Goal: Transaction & Acquisition: Book appointment/travel/reservation

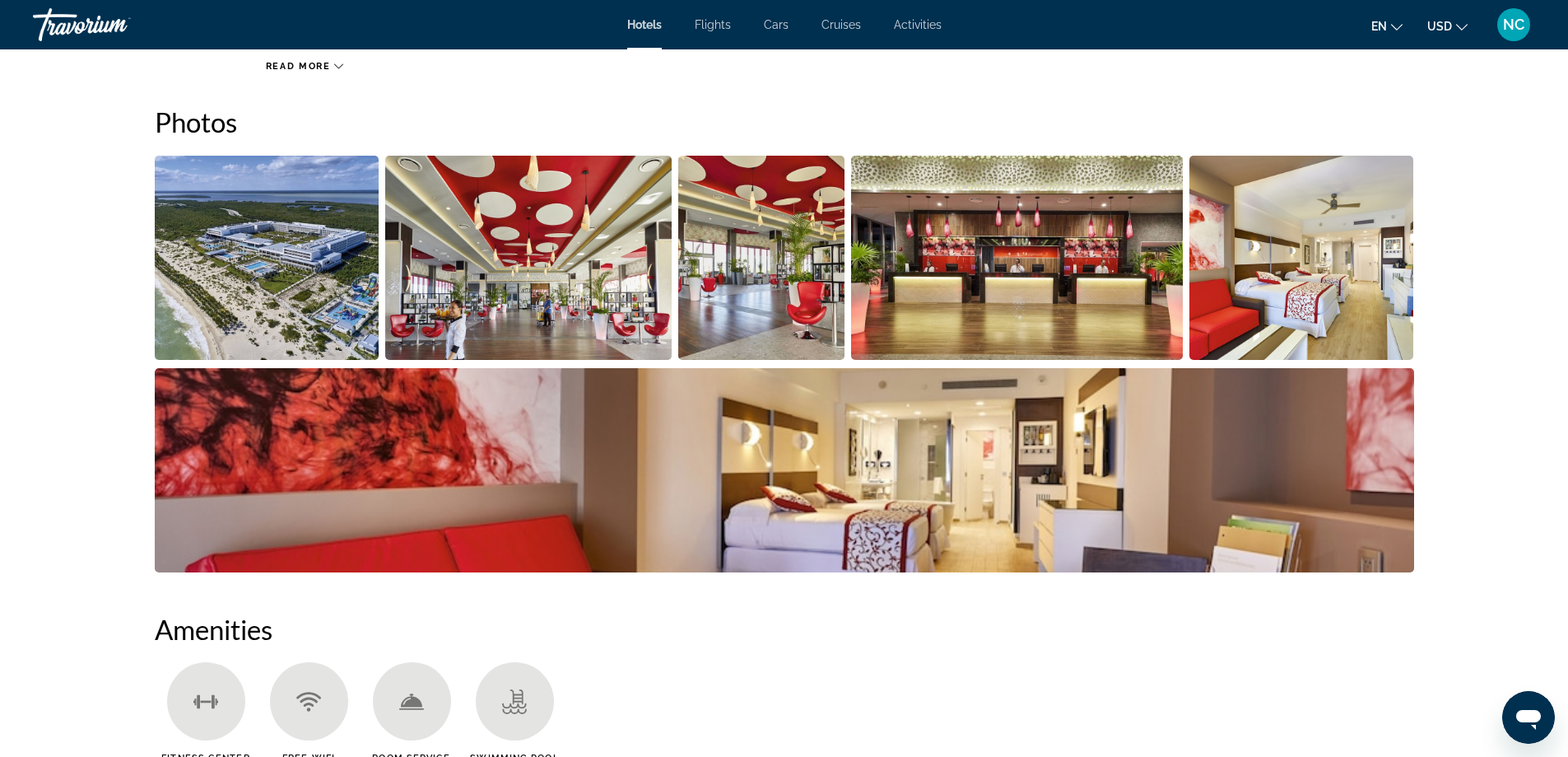
scroll to position [659, 0]
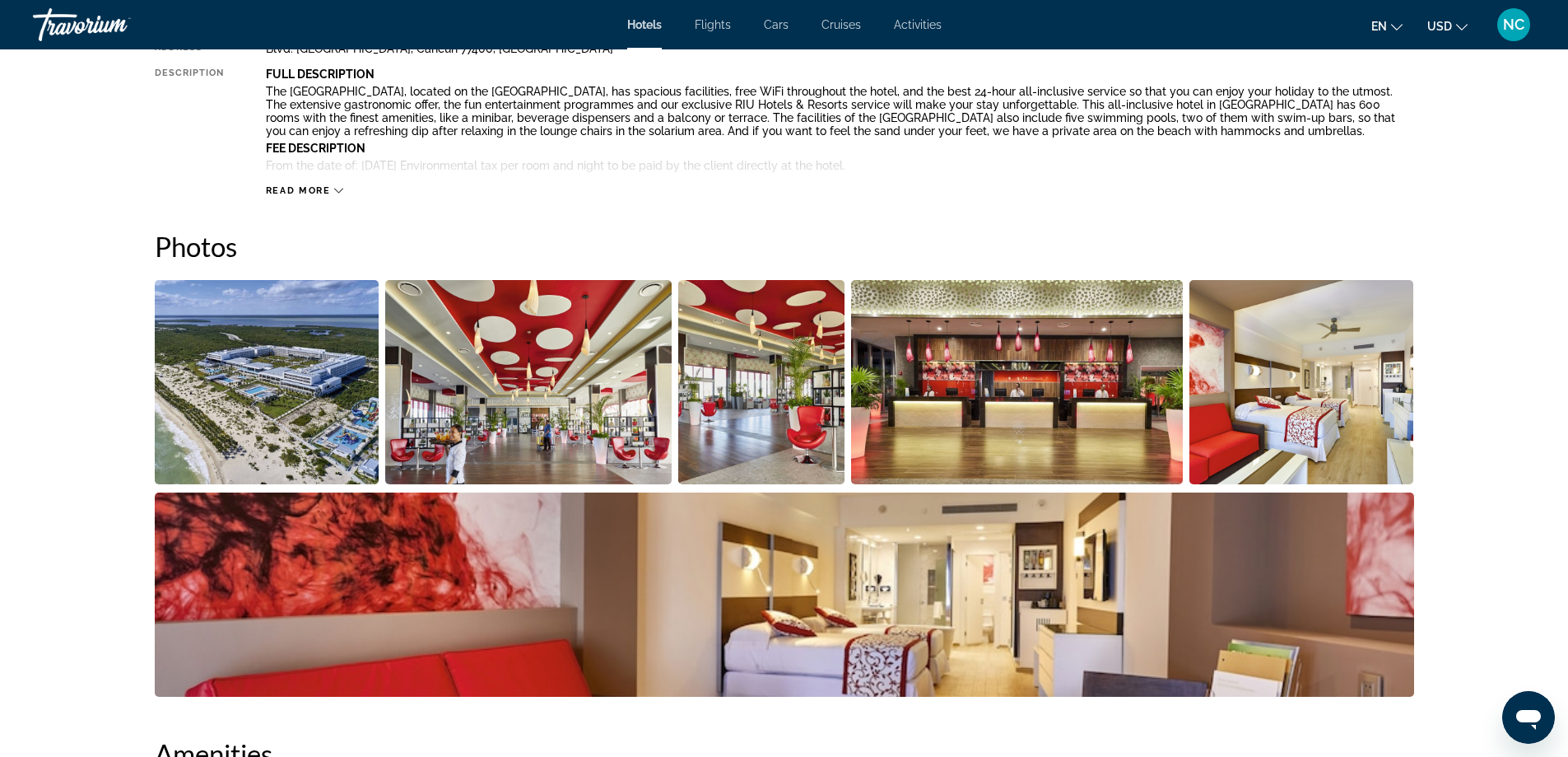
click at [305, 343] on img "Open full-screen image slider" at bounding box center [267, 381] width 224 height 204
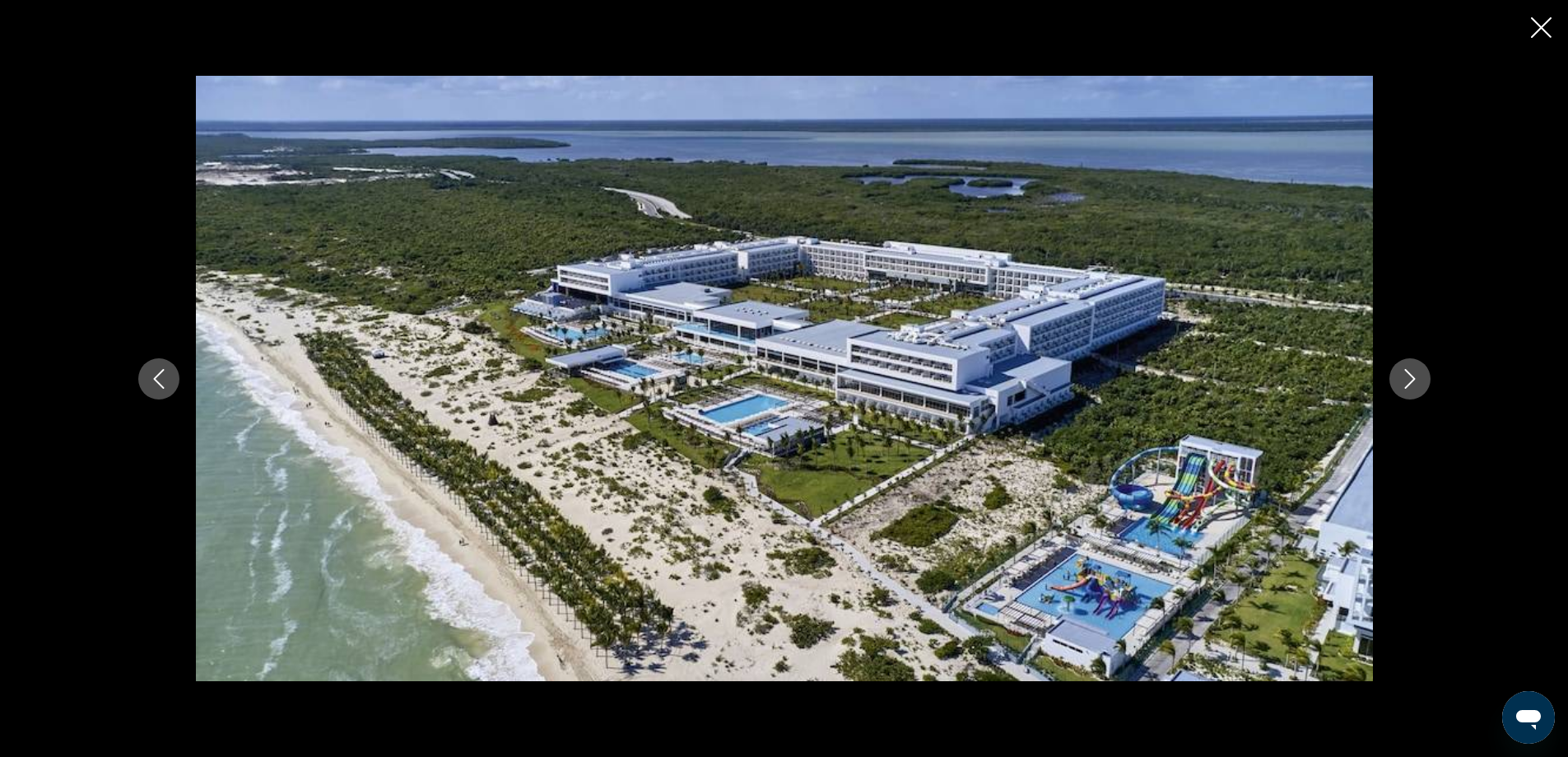
click at [1408, 377] on icon "Next image" at bounding box center [1410, 378] width 20 height 20
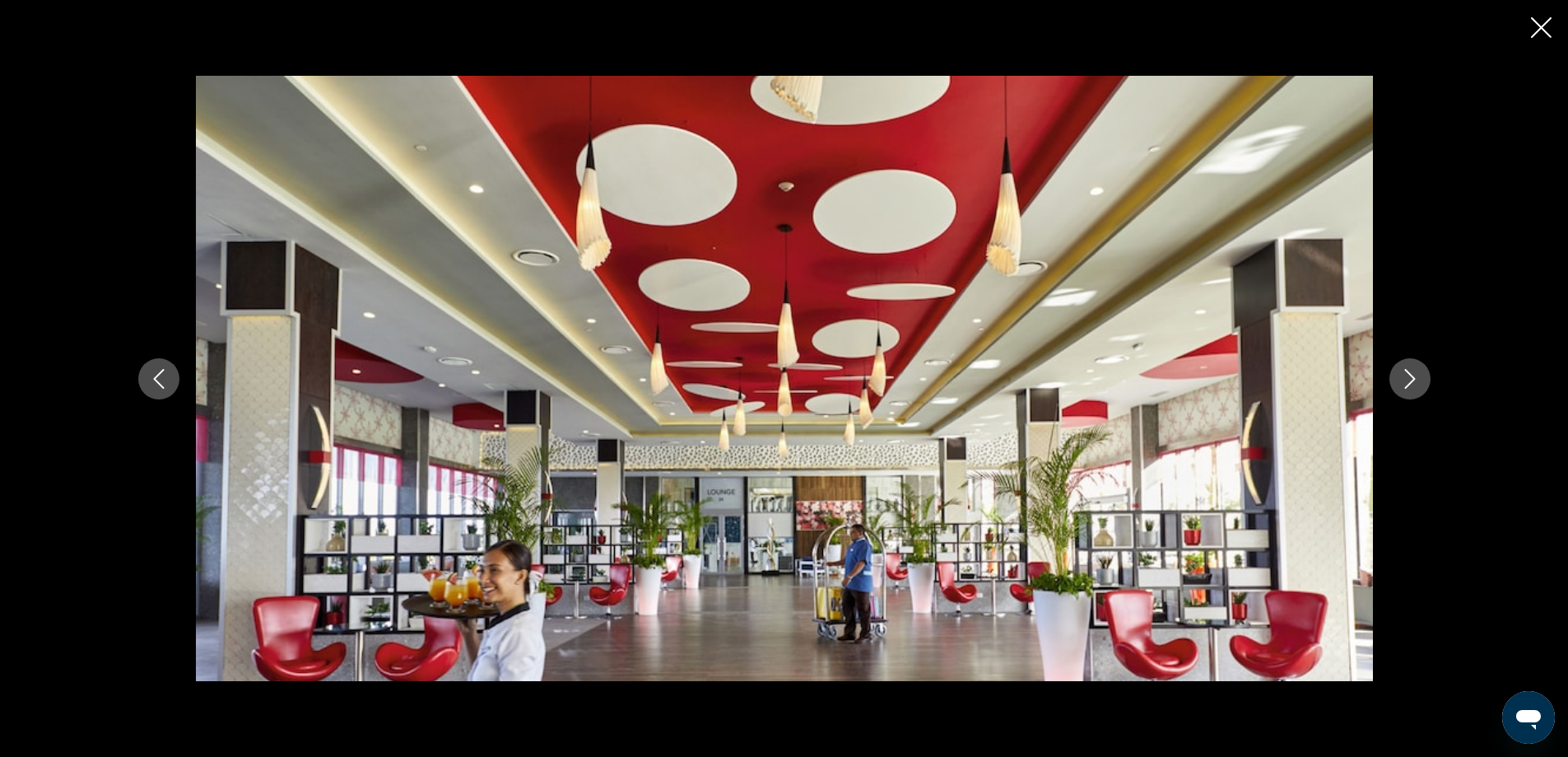
click at [1408, 377] on icon "Next image" at bounding box center [1410, 378] width 20 height 20
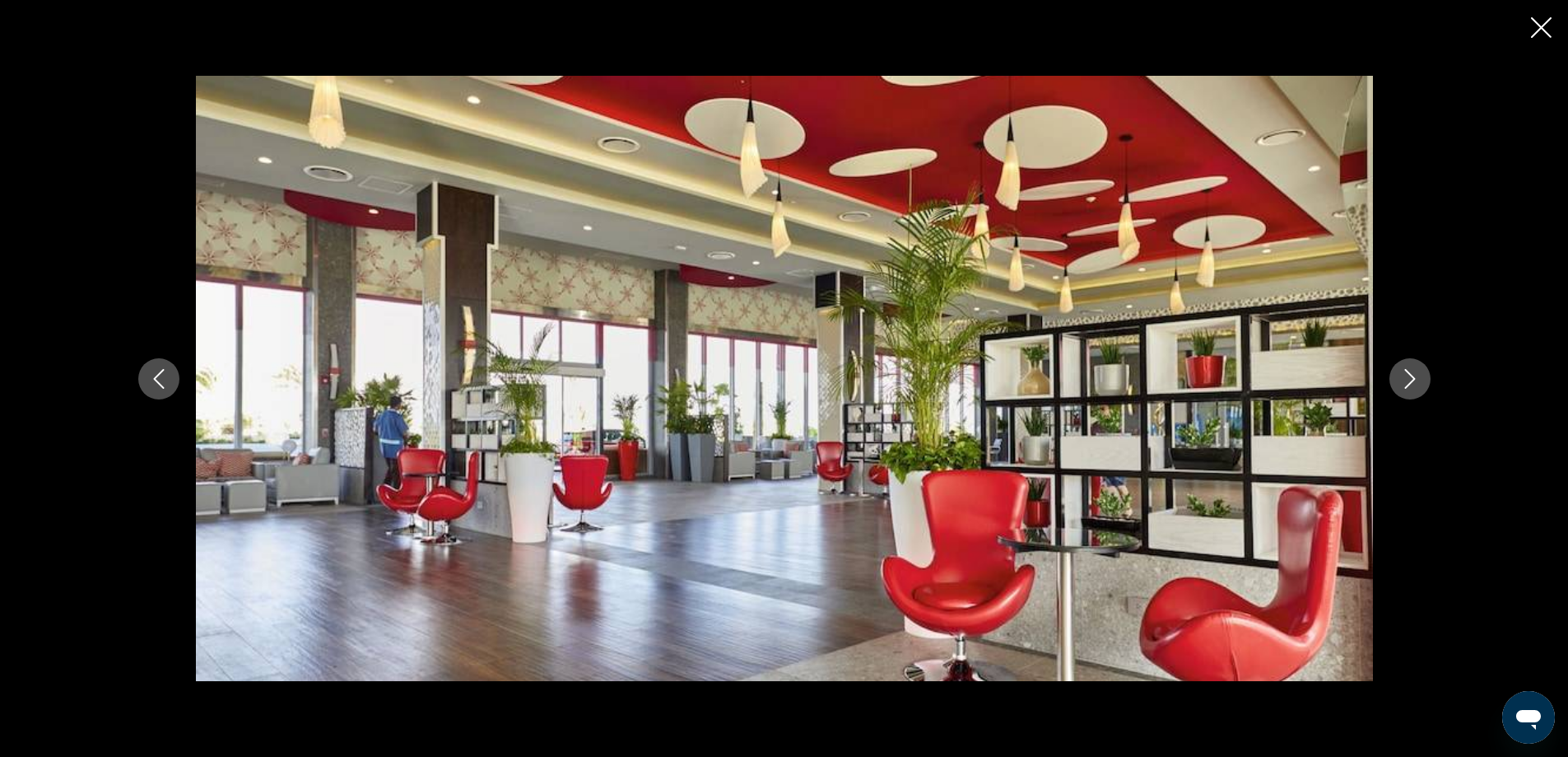
click at [1408, 377] on icon "Next image" at bounding box center [1410, 378] width 20 height 20
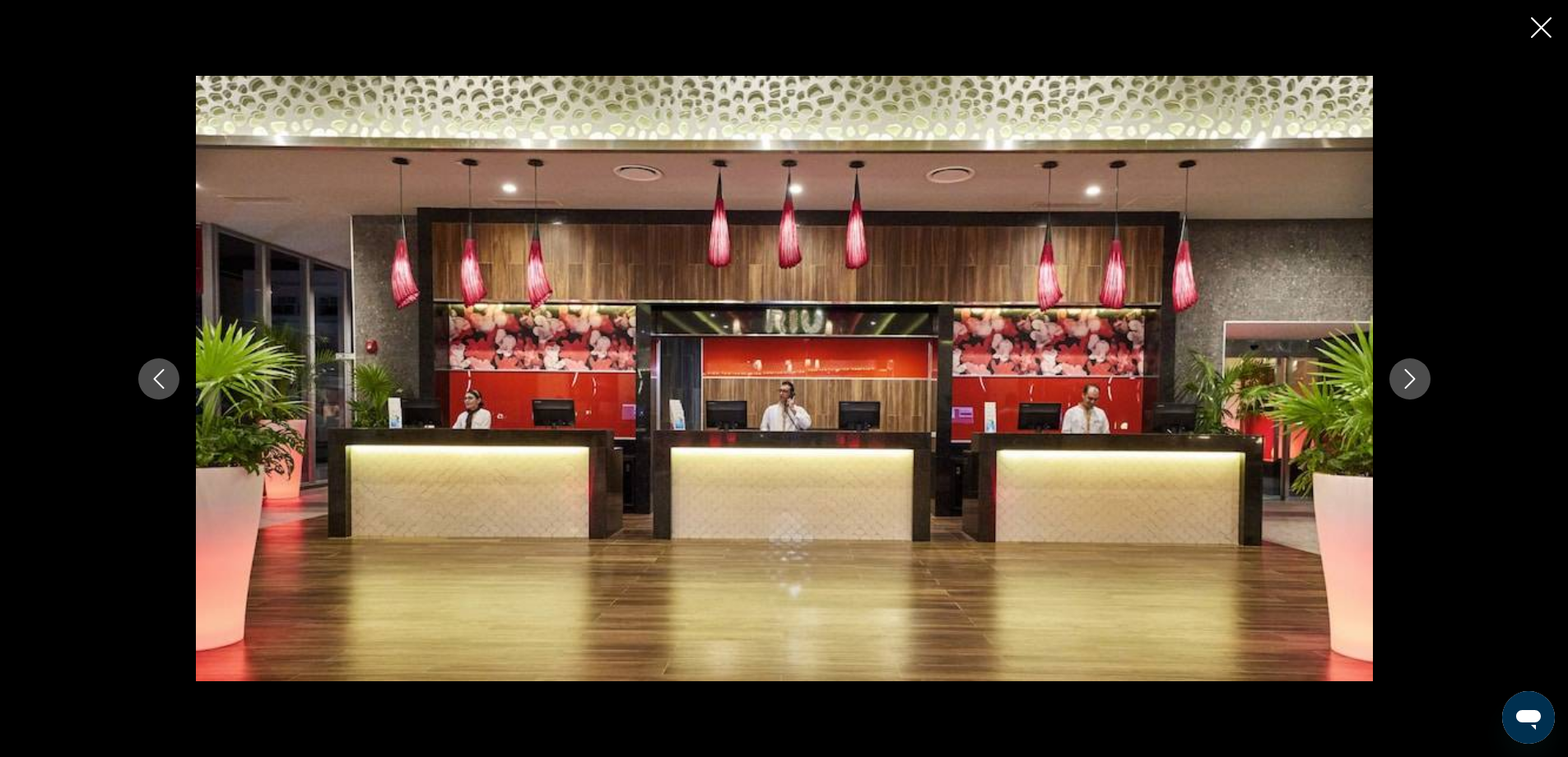
click at [1408, 377] on icon "Next image" at bounding box center [1410, 378] width 20 height 20
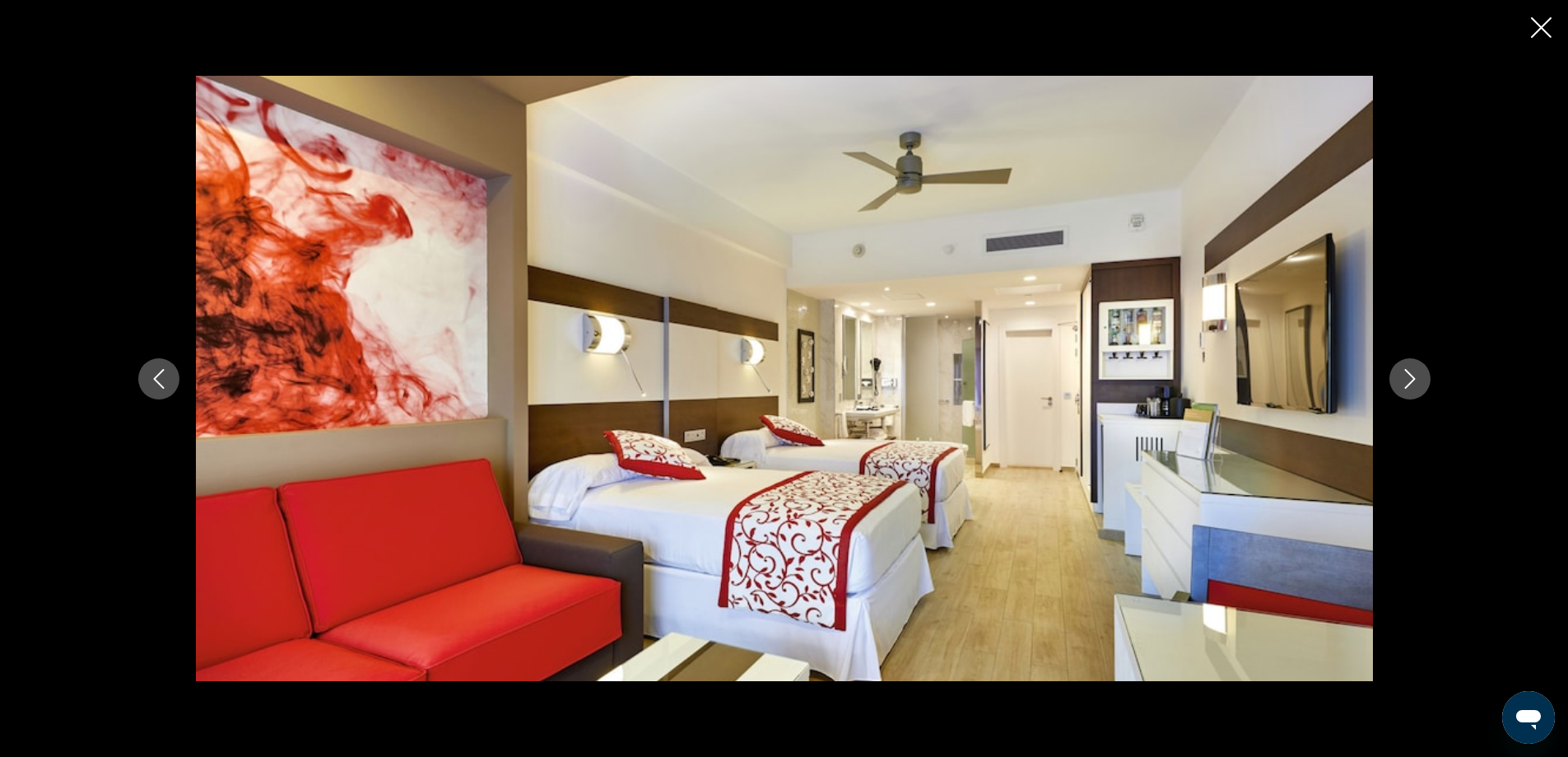
click at [1408, 377] on icon "Next image" at bounding box center [1410, 378] width 20 height 20
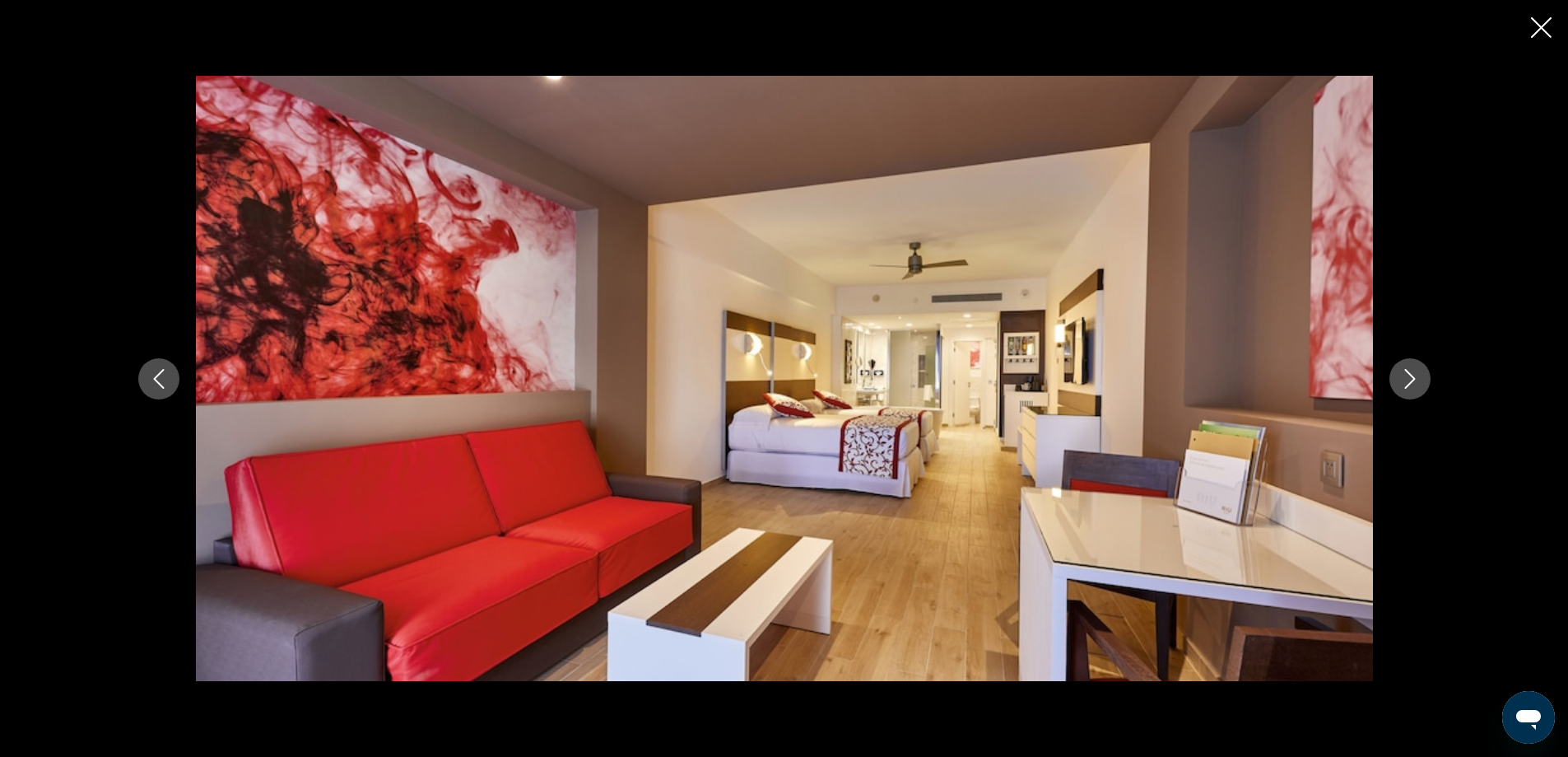
click at [1408, 377] on icon "Next image" at bounding box center [1410, 378] width 20 height 20
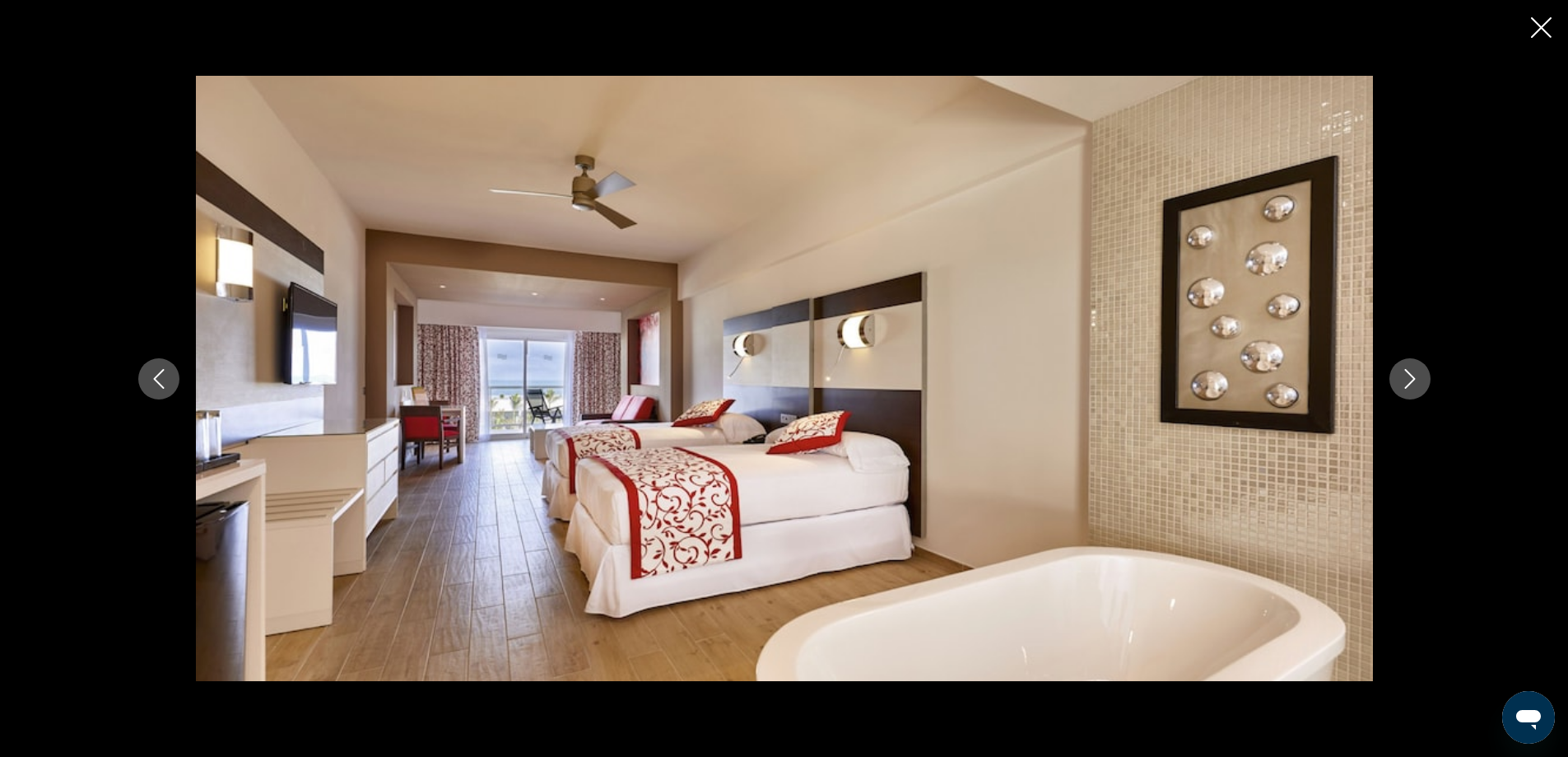
click at [1408, 377] on icon "Next image" at bounding box center [1410, 378] width 20 height 20
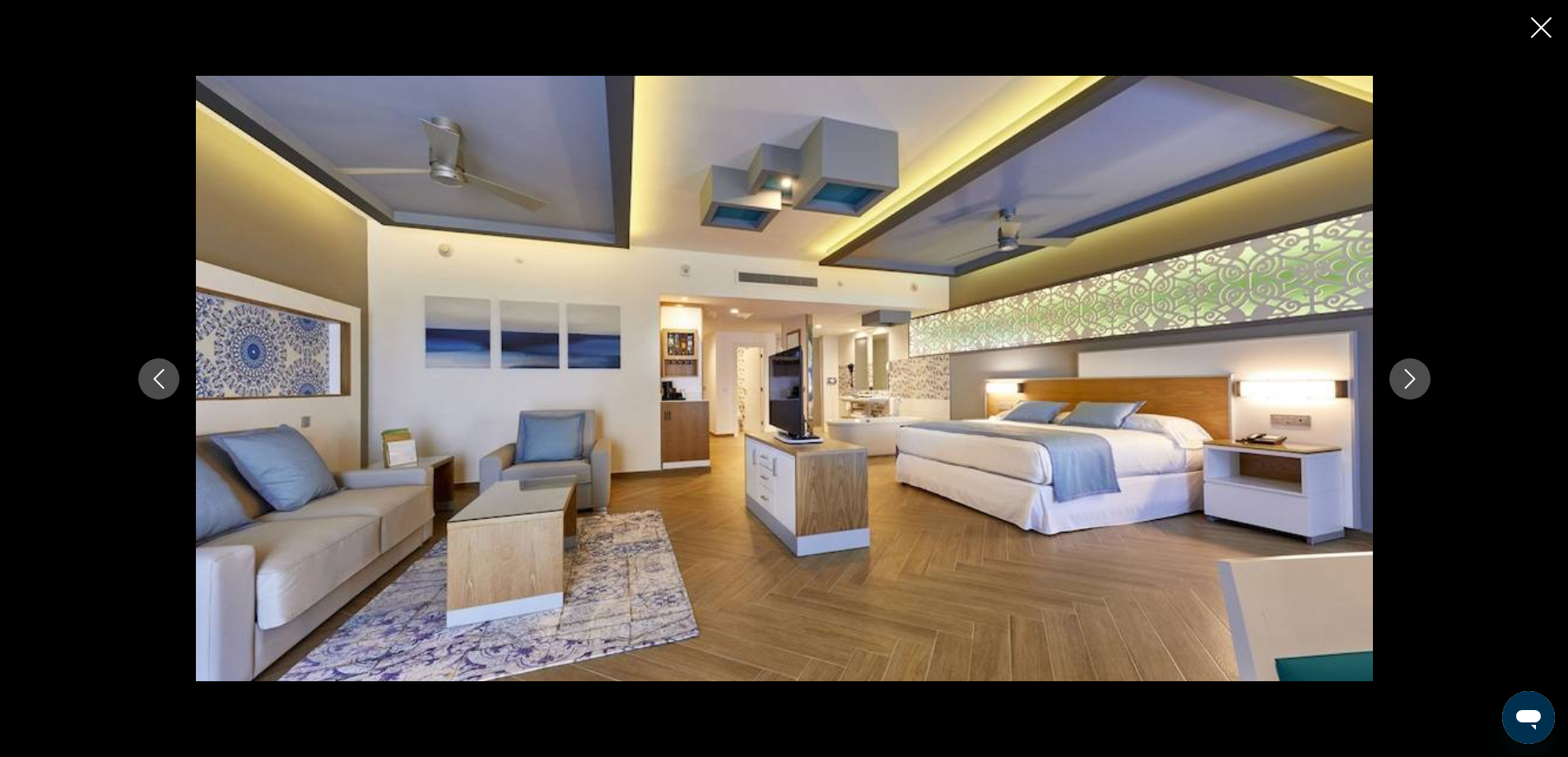
click at [1408, 377] on icon "Next image" at bounding box center [1410, 378] width 20 height 20
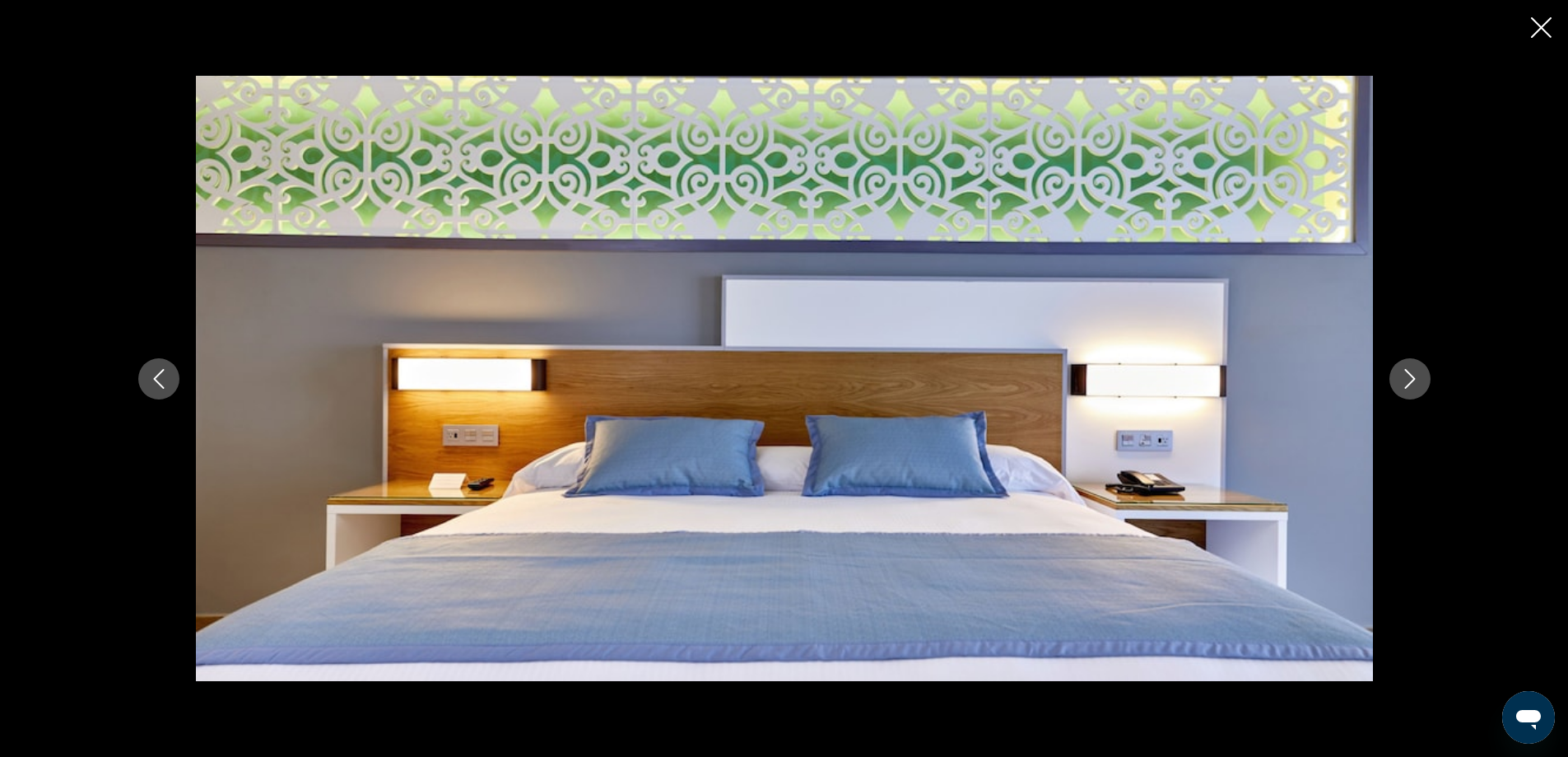
click at [1389, 358] on button "Next image" at bounding box center [1410, 378] width 41 height 41
